Goal: Task Accomplishment & Management: Use online tool/utility

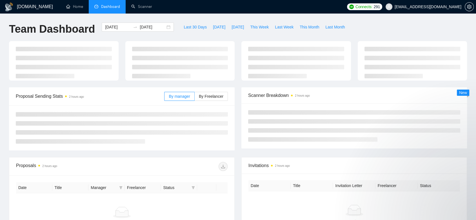
type input "[DATE]"
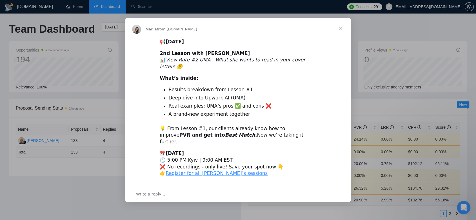
click at [340, 33] on span "Close" at bounding box center [340, 28] width 20 height 20
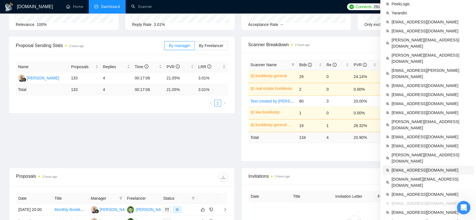
scroll to position [125, 0]
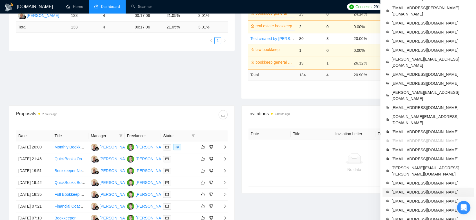
click at [352, 189] on span "[EMAIL_ADDRESS][DOMAIN_NAME]" at bounding box center [430, 192] width 79 height 6
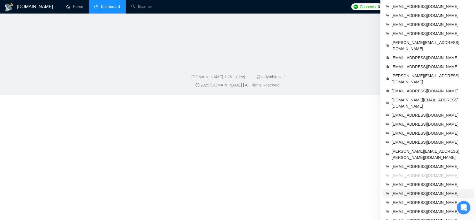
scroll to position [139, 0]
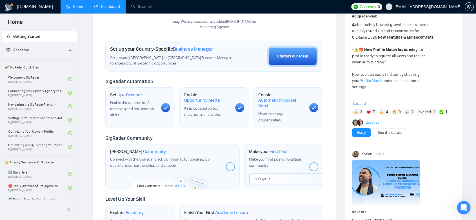
click at [117, 5] on link "Dashboard" at bounding box center [107, 6] width 26 height 5
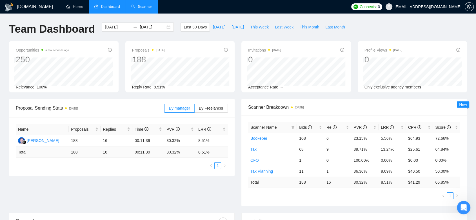
click at [147, 8] on link "Scanner" at bounding box center [141, 6] width 21 height 5
